Goal: Transaction & Acquisition: Purchase product/service

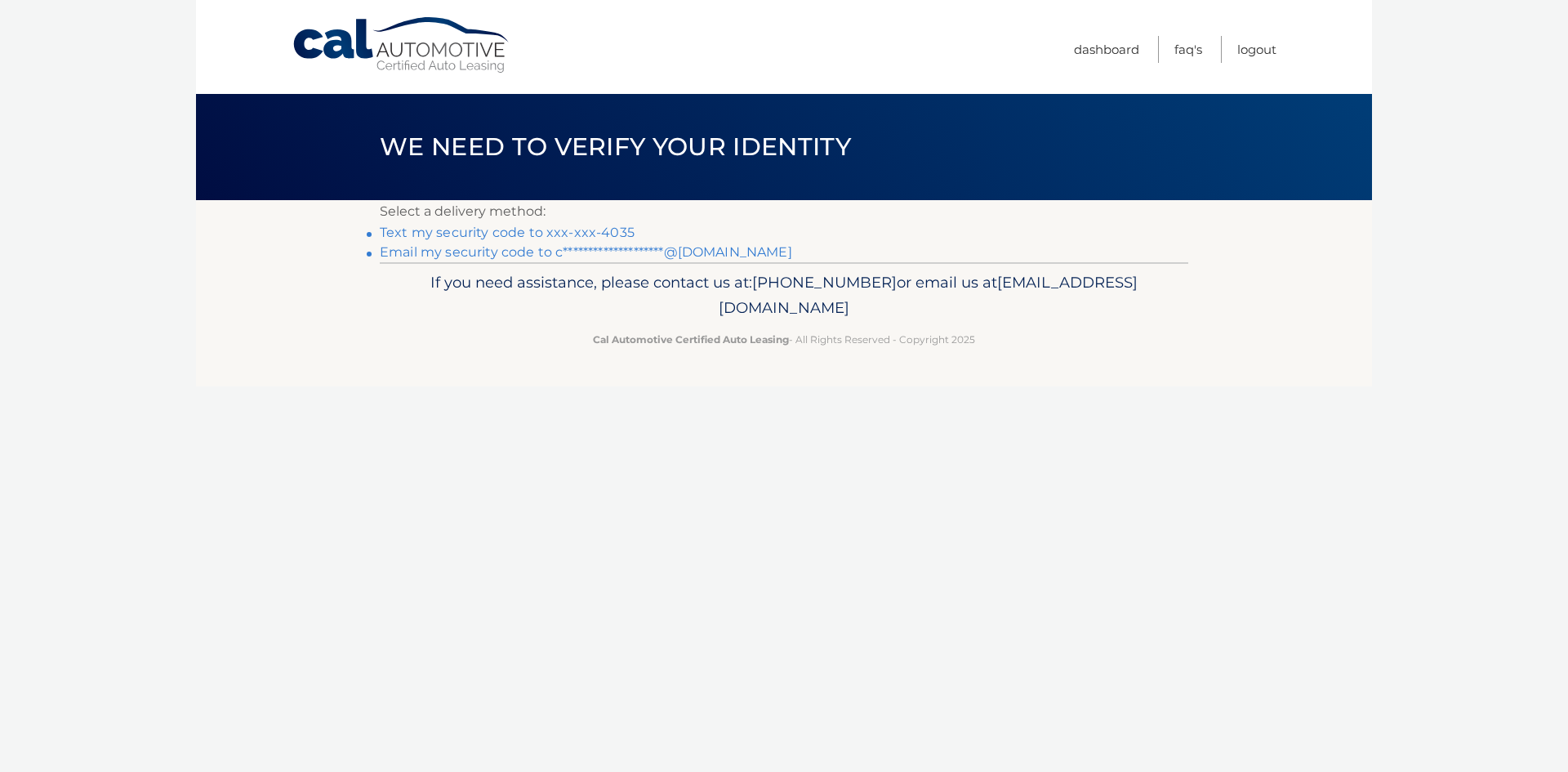
click at [732, 253] on link "**********" at bounding box center [585, 251] width 412 height 15
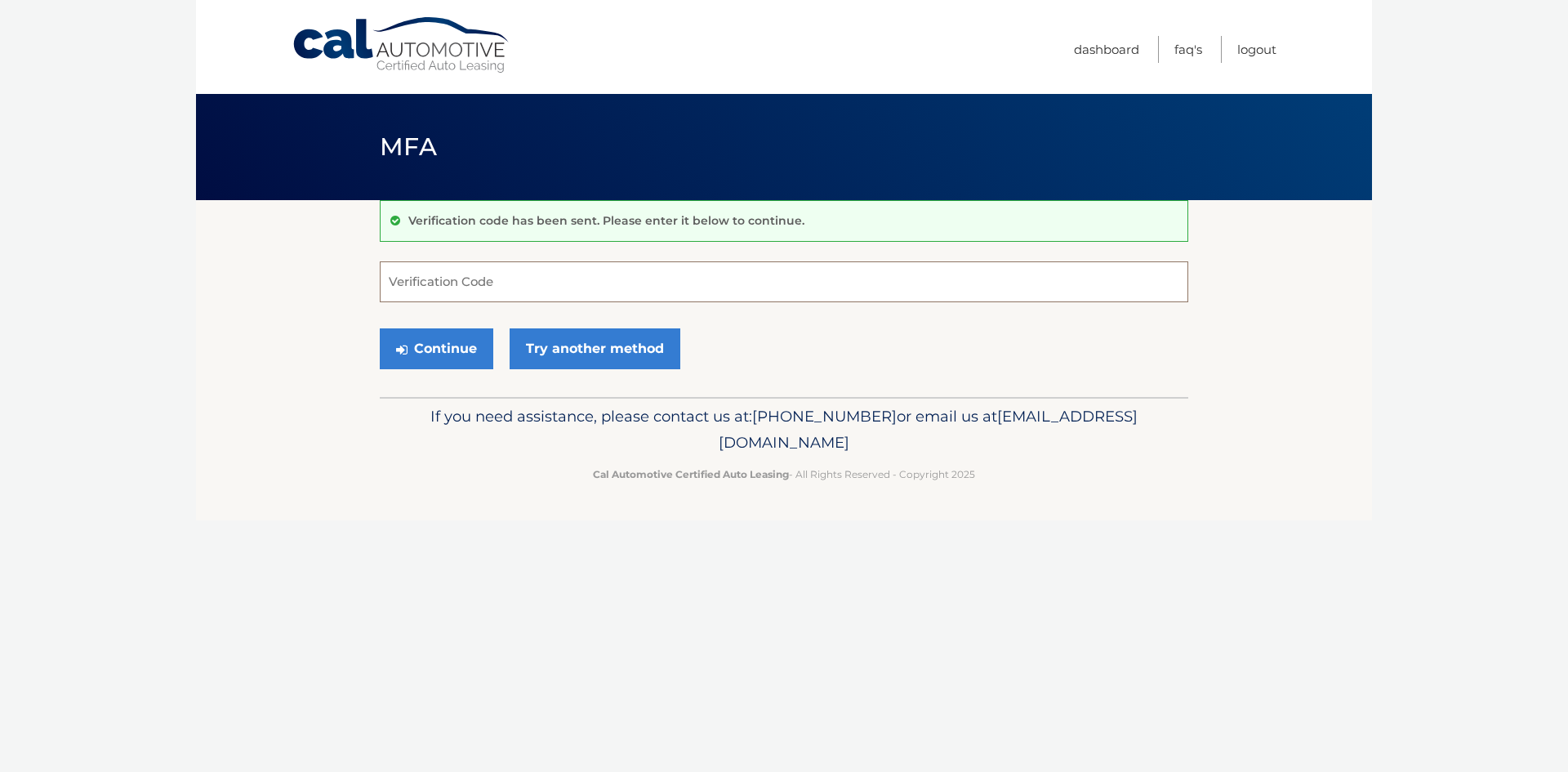
click at [619, 289] on input "Verification Code" at bounding box center [784, 282] width 808 height 40
type input "654945"
click at [444, 356] on button "Continue" at bounding box center [436, 348] width 114 height 40
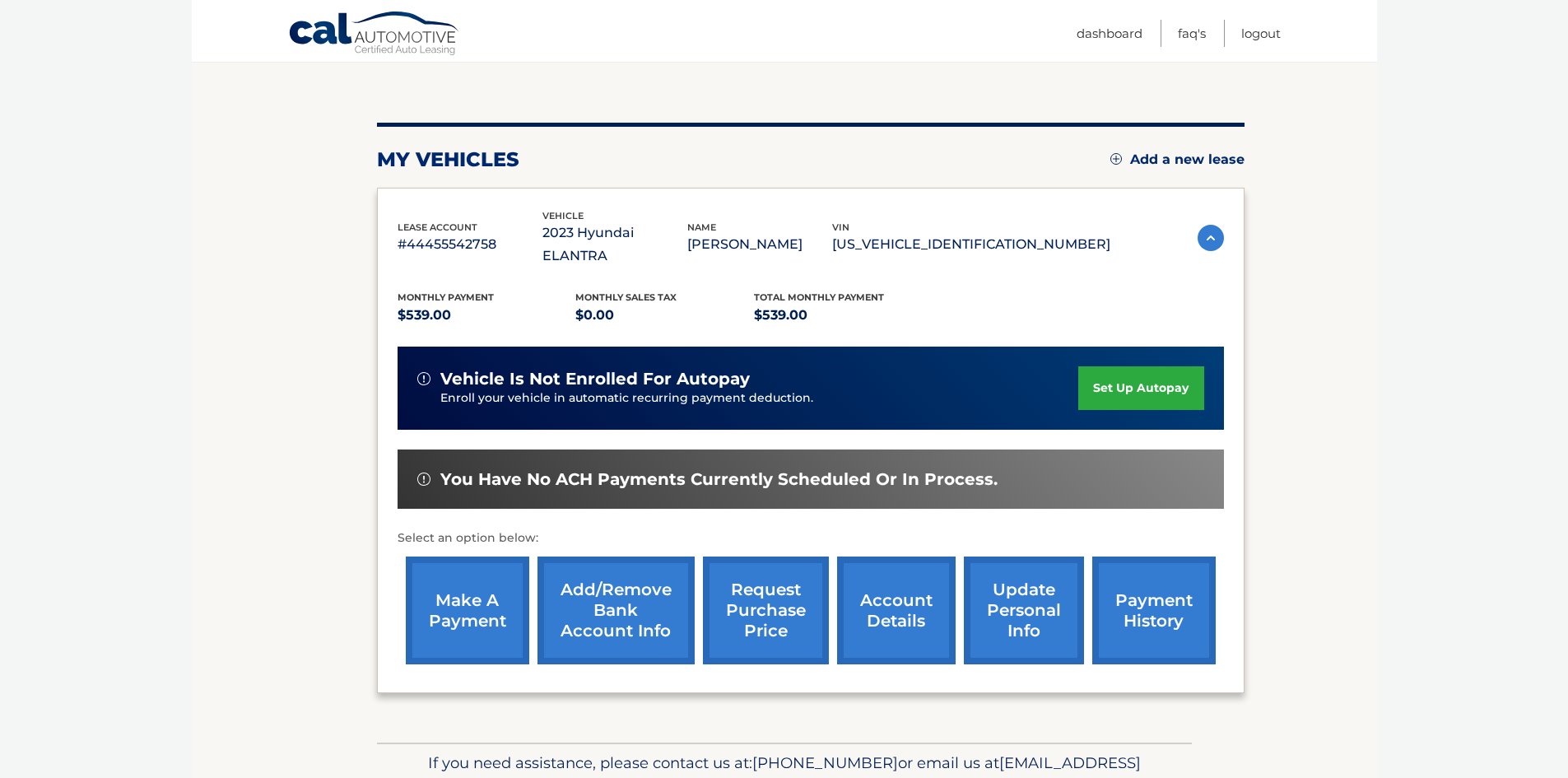
scroll to position [219, 0]
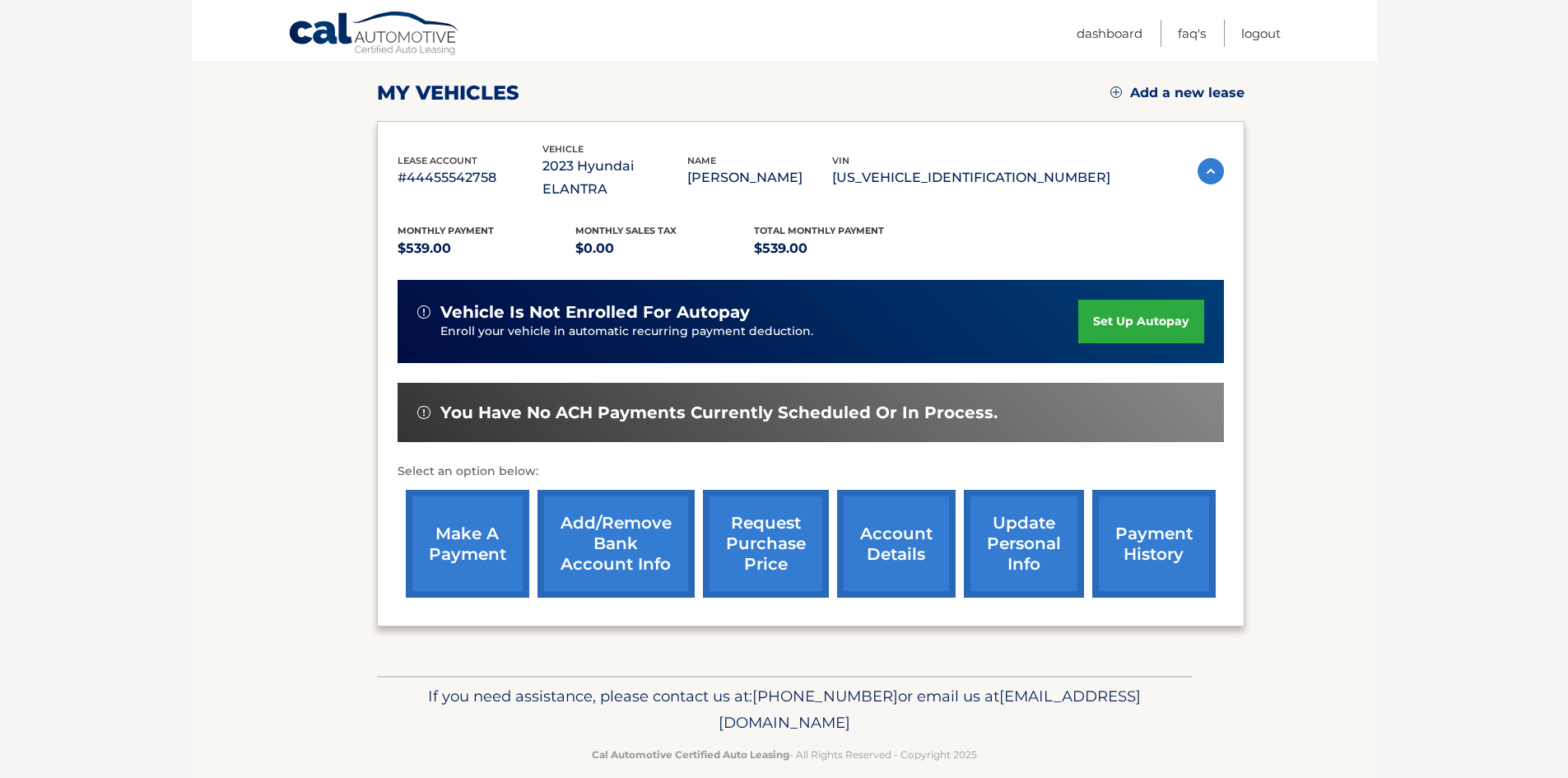
click at [459, 506] on link "make a payment" at bounding box center [467, 543] width 123 height 108
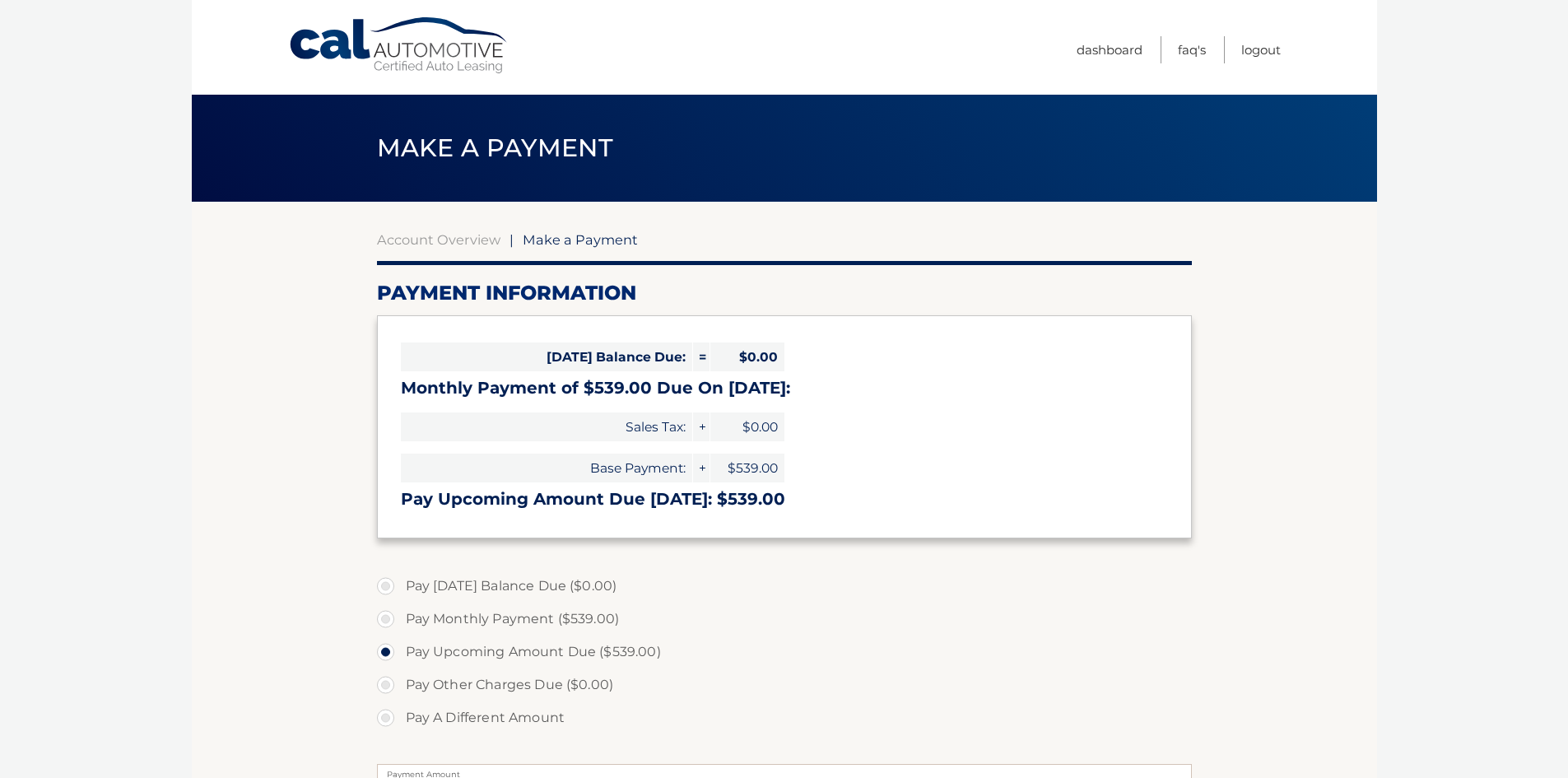
select select "NjM5NjExMDItODViZC00MGNlLWE0NDItYjA1NjZjODQzNWYx"
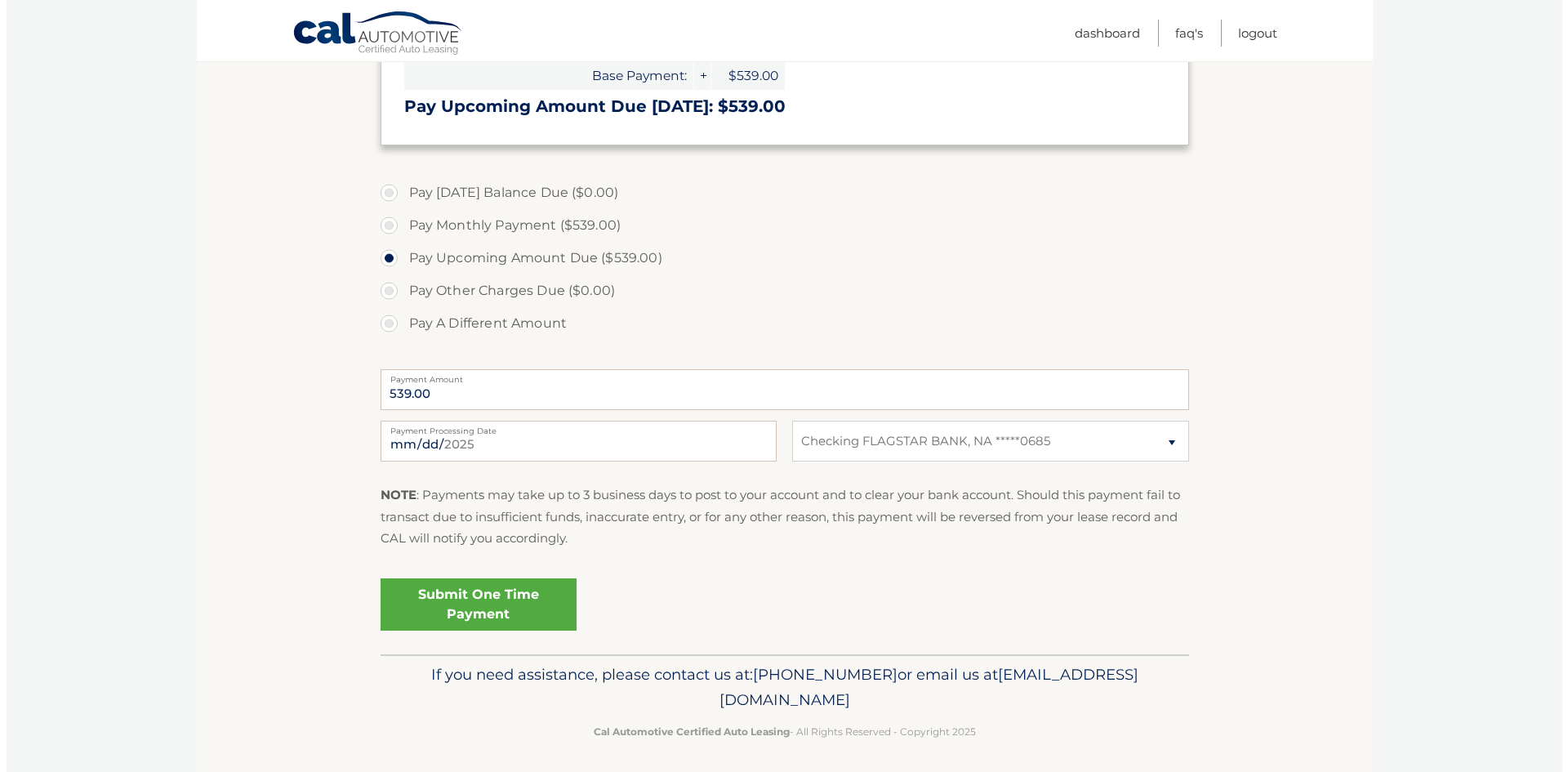
scroll to position [396, 0]
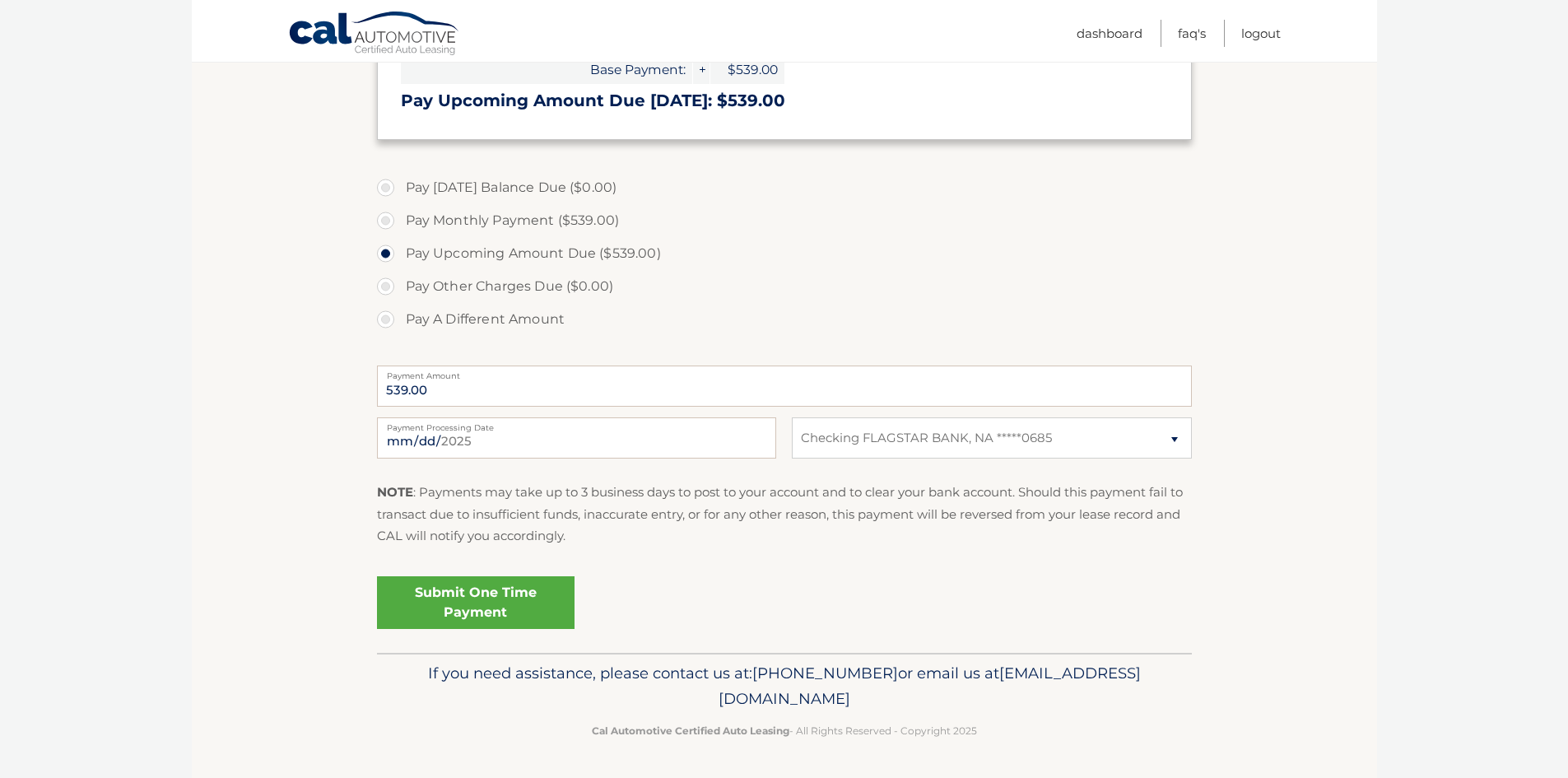
click at [503, 603] on link "Submit One Time Payment" at bounding box center [475, 603] width 197 height 53
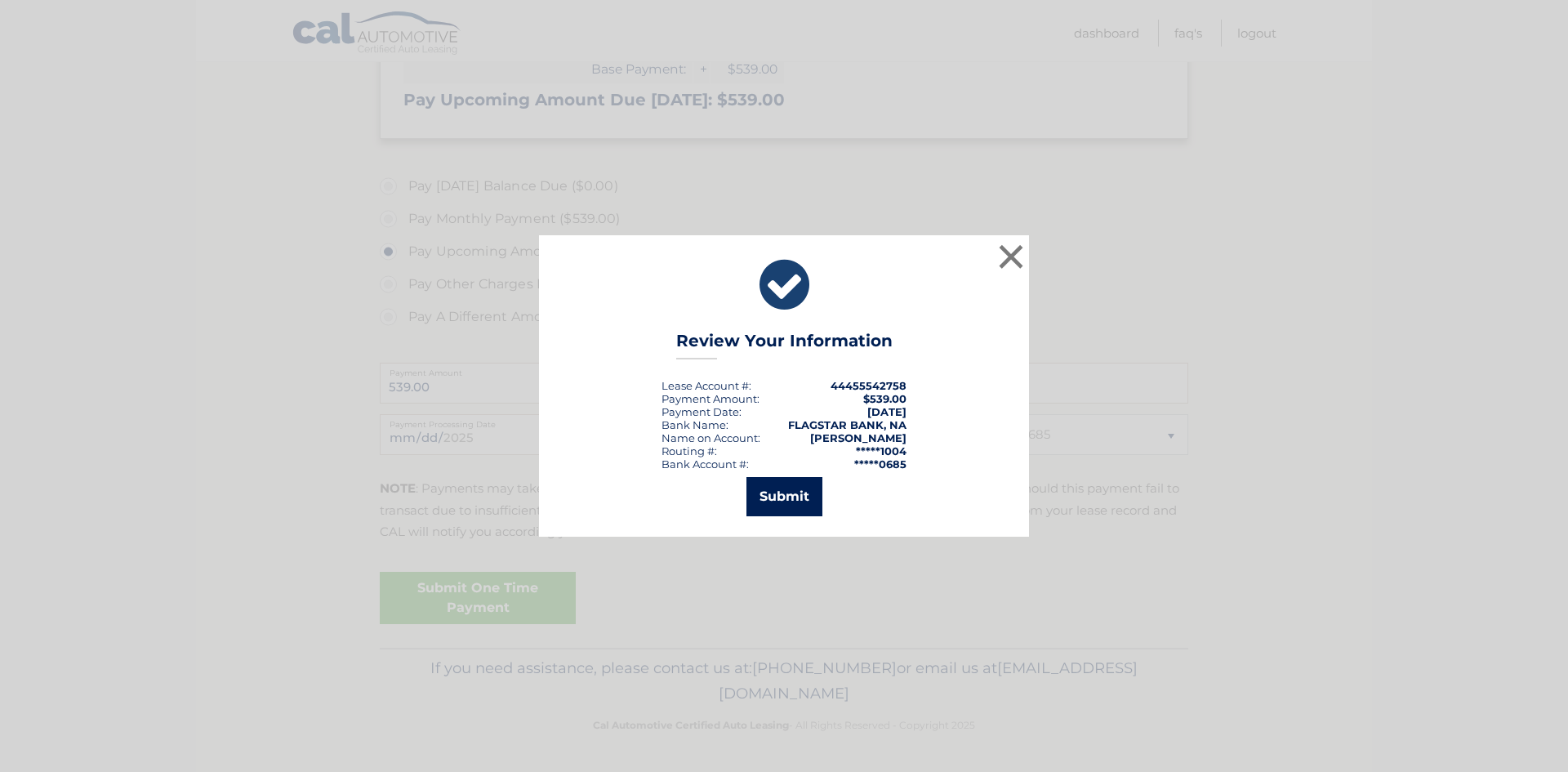
click at [789, 507] on button "Submit" at bounding box center [784, 496] width 76 height 39
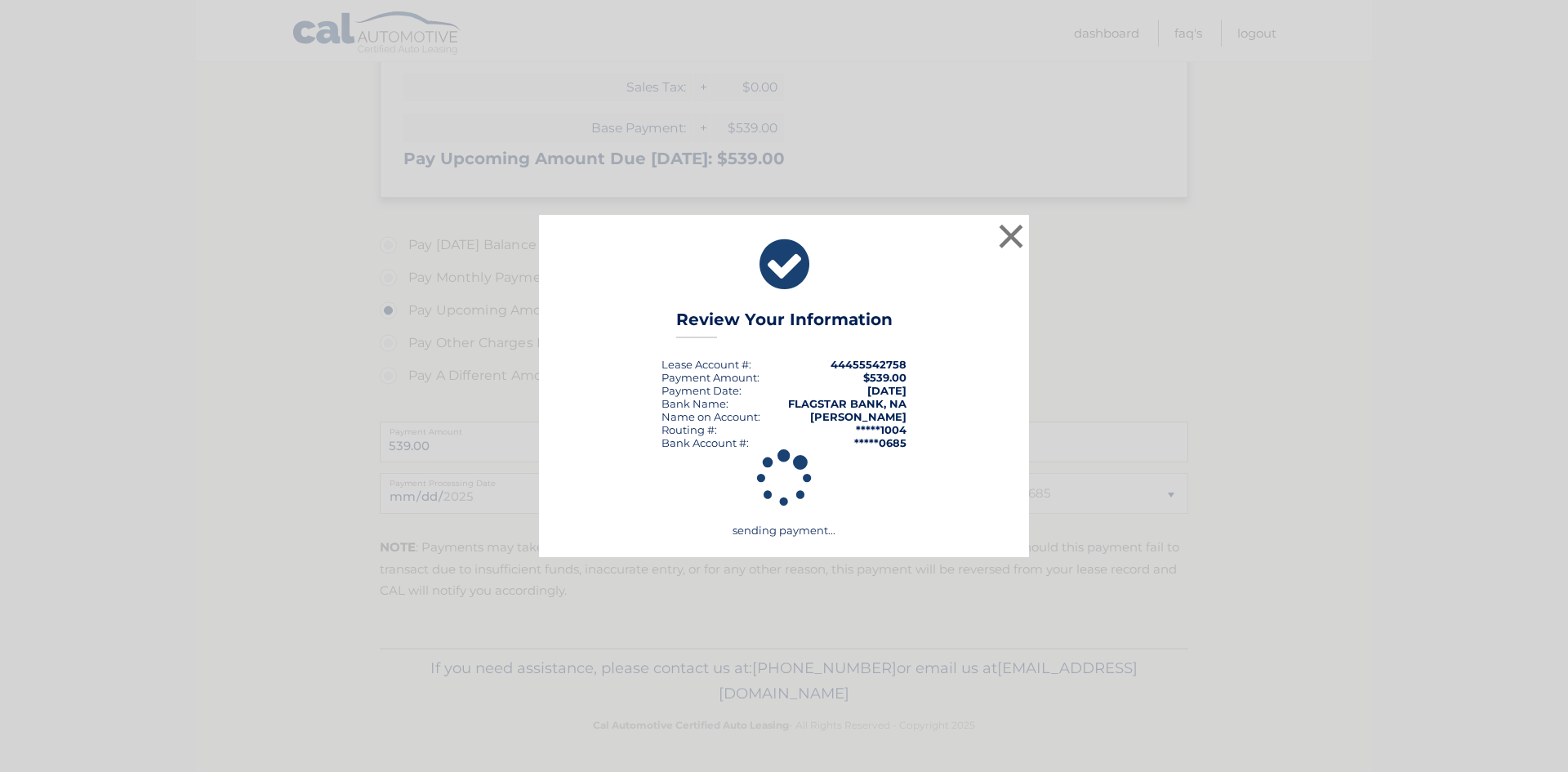
scroll to position [337, 0]
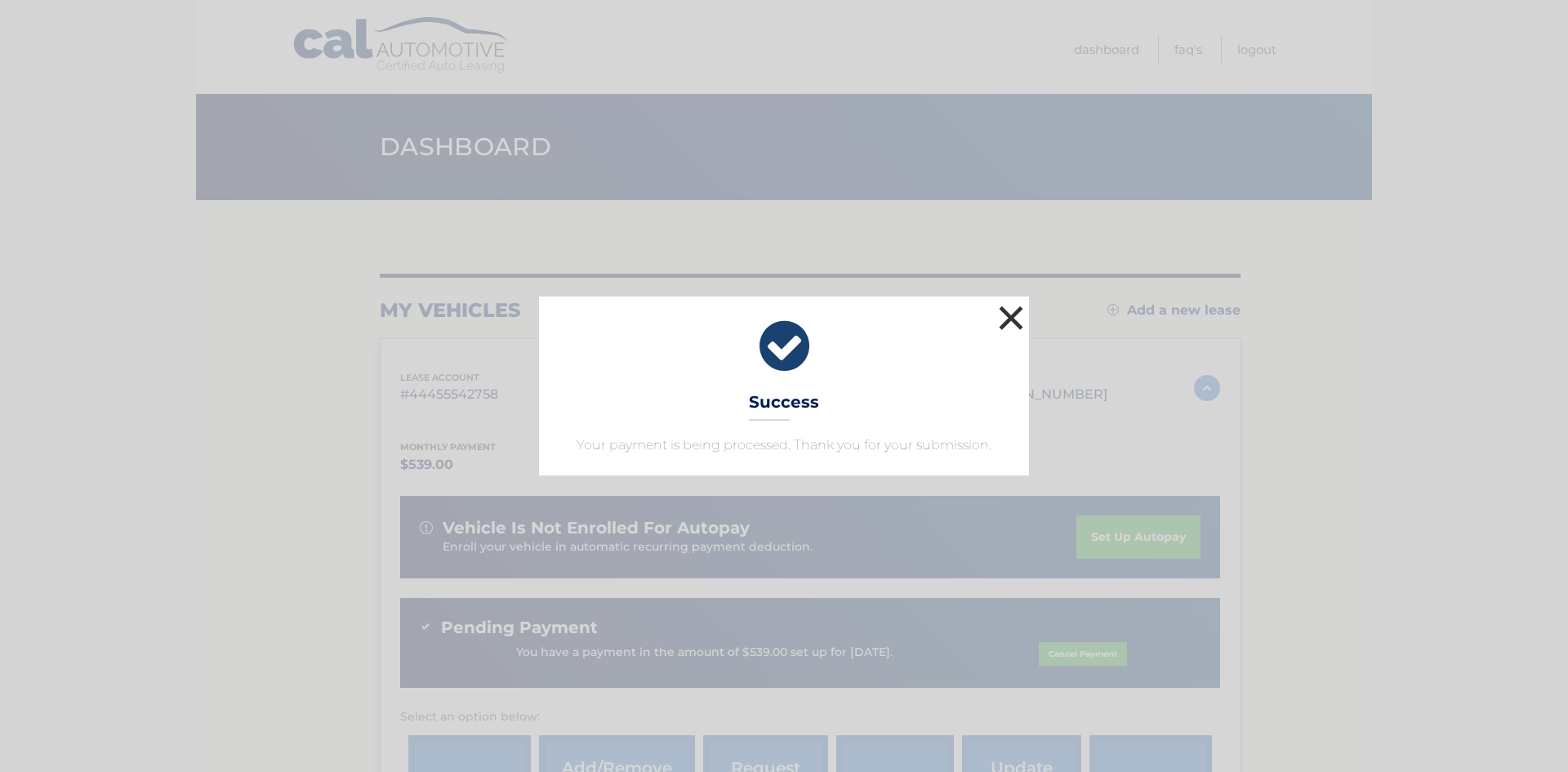
click at [1010, 317] on button "×" at bounding box center [1010, 317] width 33 height 33
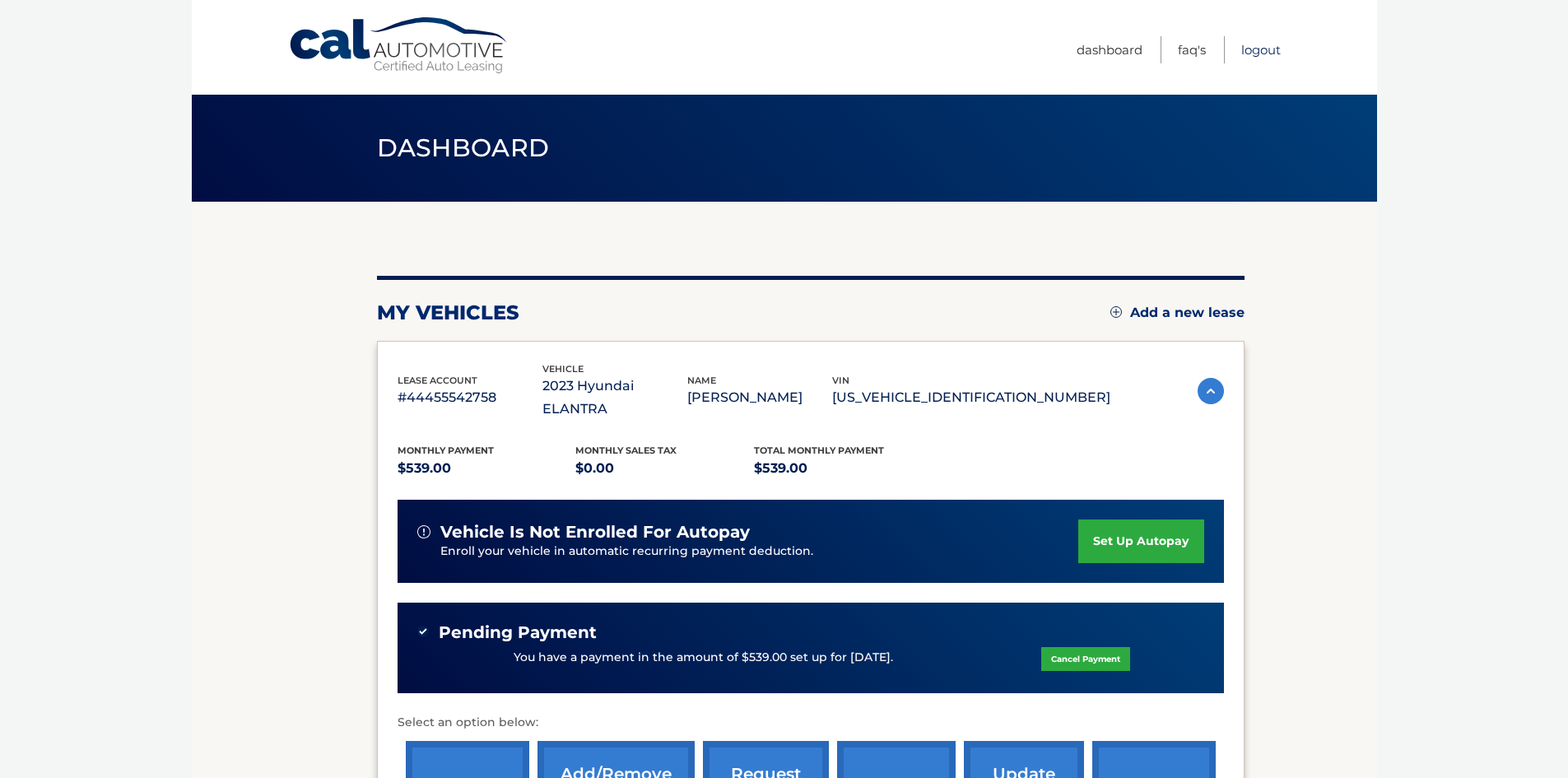
click at [1264, 46] on link "Logout" at bounding box center [1261, 50] width 39 height 27
